Goal: Information Seeking & Learning: Learn about a topic

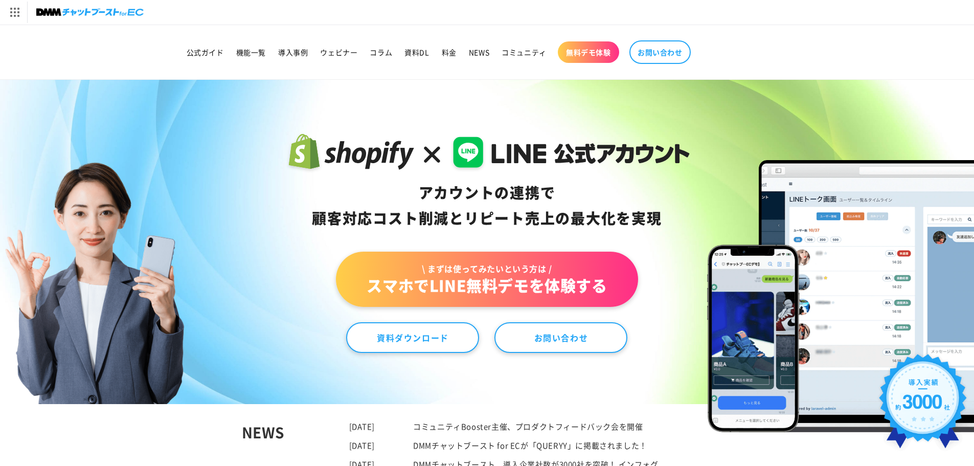
click at [249, 30] on header "公式ガイド 機能一覧 導入事例 ウェビナー コラム 資料DL 料金 NEWS コミュニティ 無料デモ体験" at bounding box center [487, 52] width 685 height 54
click at [432, 72] on header "公式ガイド 機能一覧 導入事例 ウェビナー コラム 資料DL 料金 NEWS コミュニティ 無料デモ体験" at bounding box center [487, 52] width 685 height 54
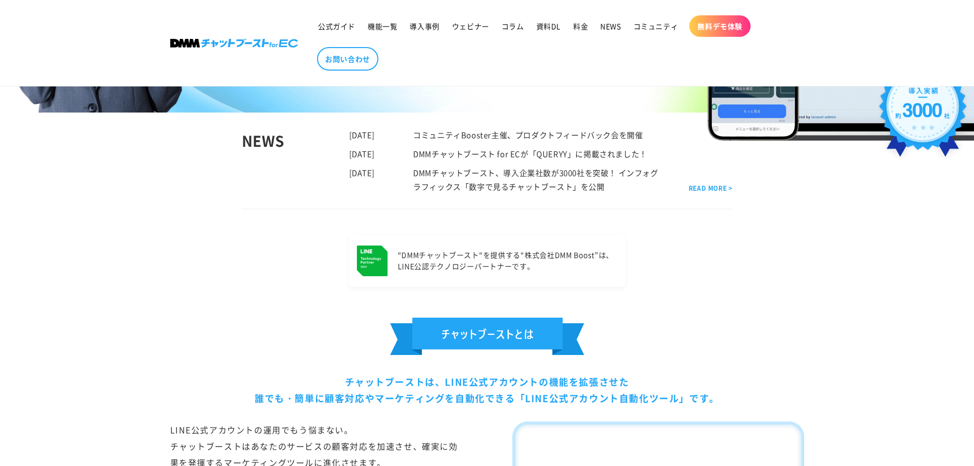
scroll to position [409, 0]
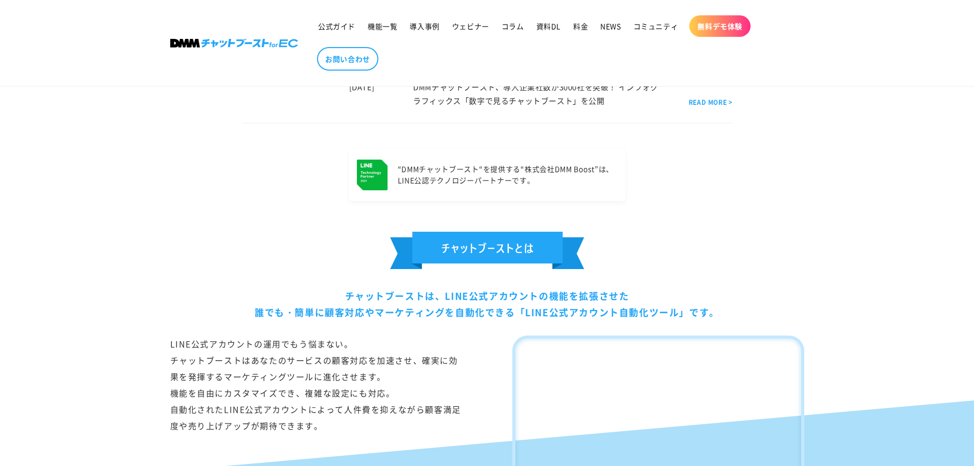
click at [493, 242] on img at bounding box center [487, 250] width 194 height 37
click at [197, 238] on h2 at bounding box center [487, 252] width 634 height 40
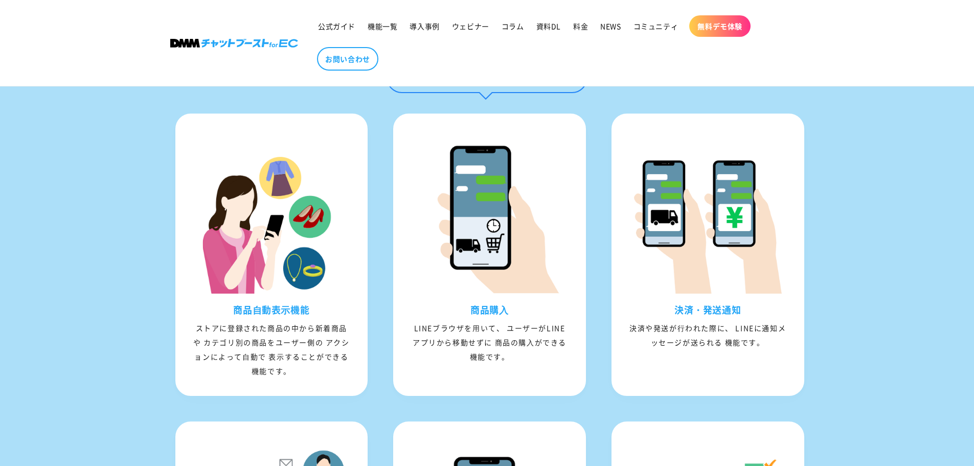
scroll to position [1074, 0]
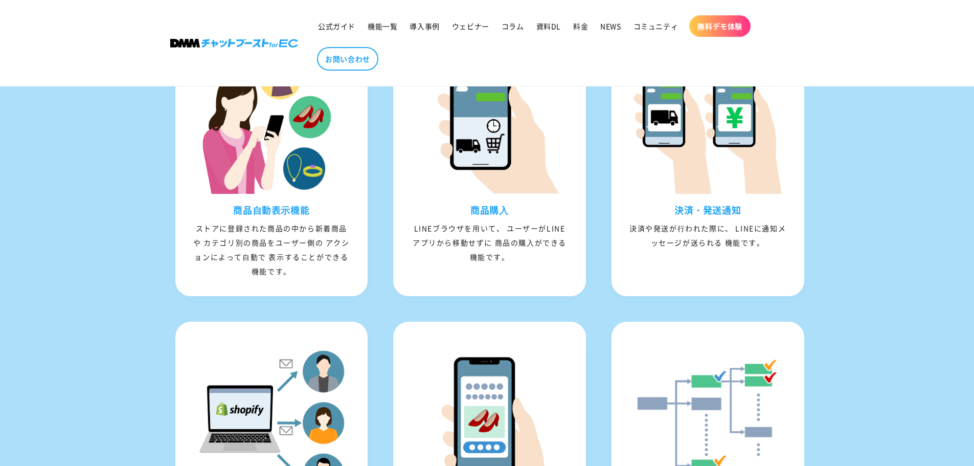
click at [49, 256] on div "LINEとShopifyアカウントの連携で顧客情報を[PERSON_NAME]管理 複数のサービスを使わなくても、アプリを作らなくても大丈夫。 LINE公式ア…" at bounding box center [487, 267] width 974 height 880
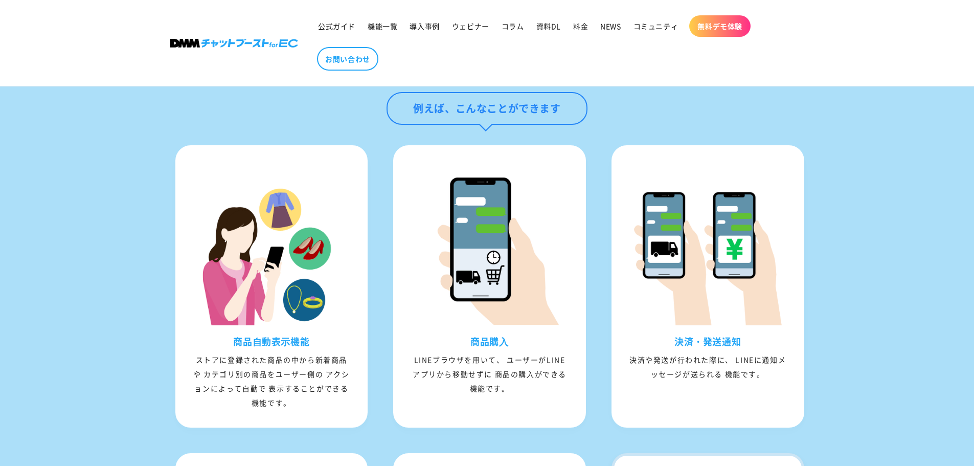
scroll to position [921, 0]
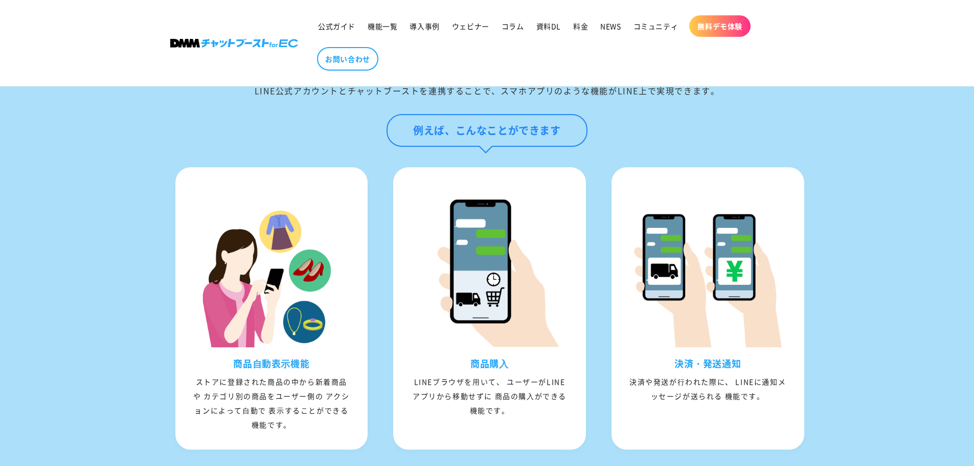
click at [457, 147] on div "例えば、こんなことができます" at bounding box center [487, 130] width 200 height 33
click at [599, 143] on div "例えば、こんなことができます" at bounding box center [487, 140] width 634 height 53
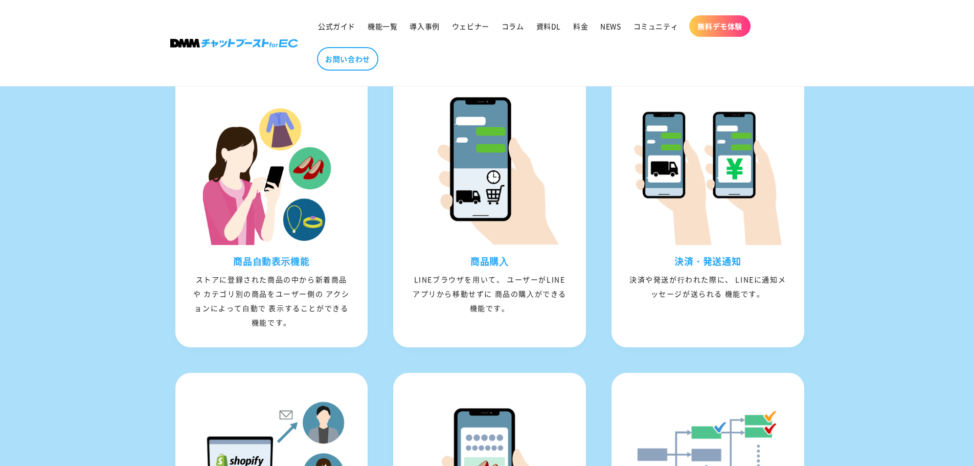
click at [919, 291] on div "LINEとShopifyアカウントの連携で顧客情報を[PERSON_NAME]管理 複数のサービスを使わなくても、アプリを作らなくても大丈夫。 LINE公式ア…" at bounding box center [487, 318] width 974 height 880
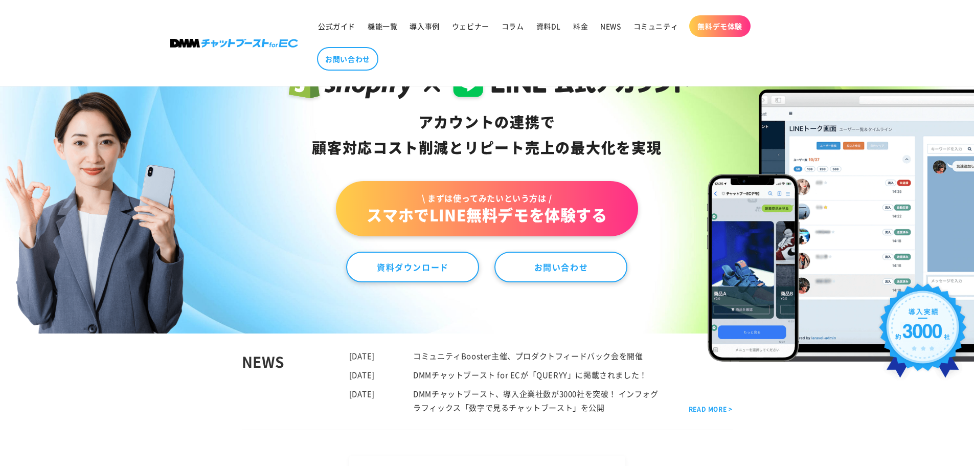
scroll to position [0, 0]
